Goal: Task Accomplishment & Management: Manage account settings

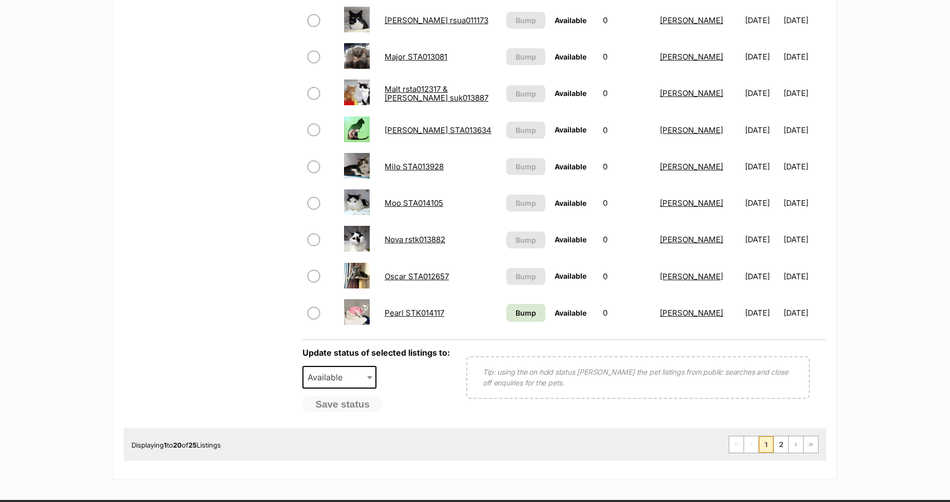
scroll to position [741, 0]
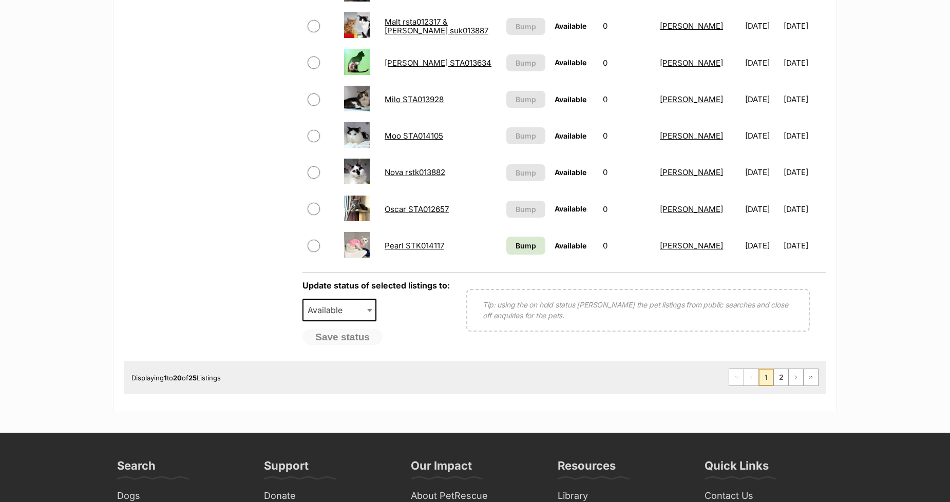
click at [399, 242] on link "Pearl STK014117" at bounding box center [414, 246] width 60 height 10
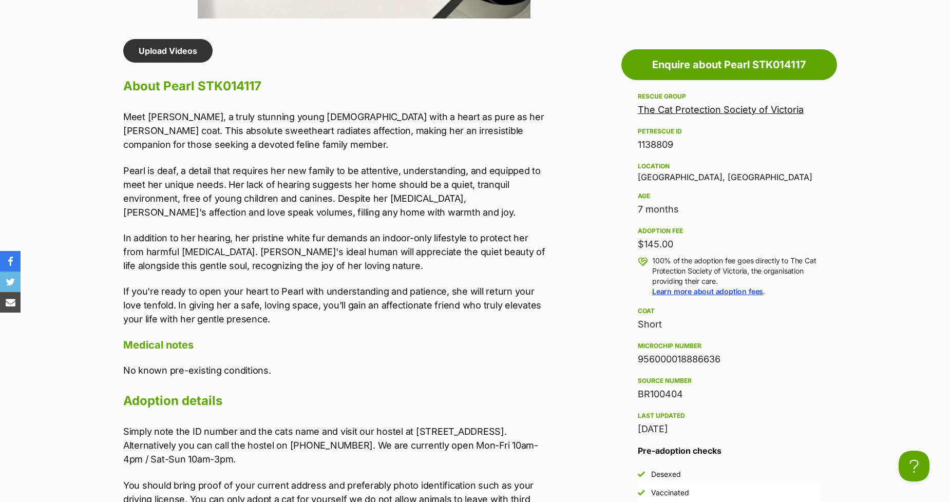
click at [241, 232] on p "In addition to her hearing, her pristine white fur demands an indoor-only lifes…" at bounding box center [335, 252] width 424 height 42
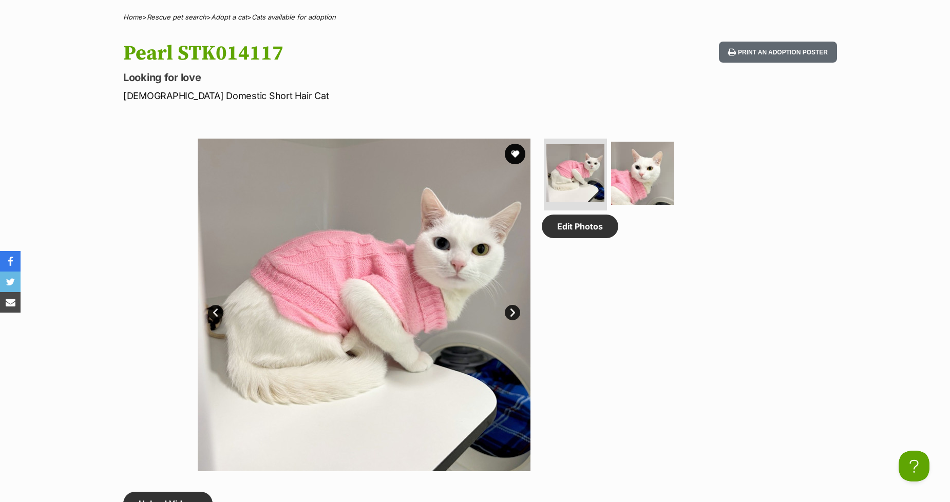
scroll to position [228, 0]
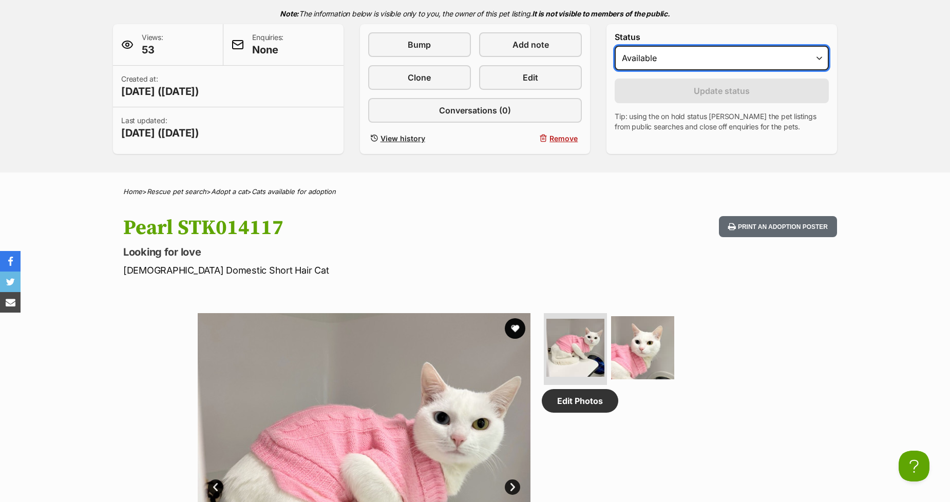
click at [682, 52] on select "Draft Available On hold Adopted" at bounding box center [721, 58] width 214 height 25
select select "rehomed"
click at [614, 46] on select "Draft Available On hold Adopted" at bounding box center [721, 58] width 214 height 25
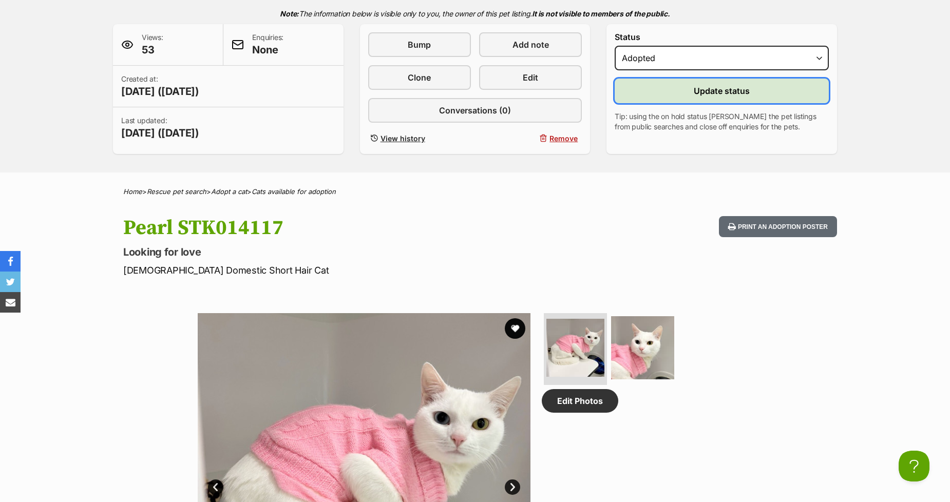
click at [711, 89] on span "Update status" at bounding box center [722, 91] width 56 height 12
